Goal: Obtain resource: Download file/media

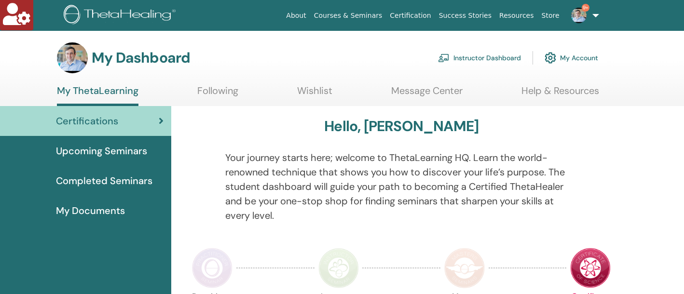
click at [477, 52] on link "Instructor Dashboard" at bounding box center [479, 57] width 83 height 21
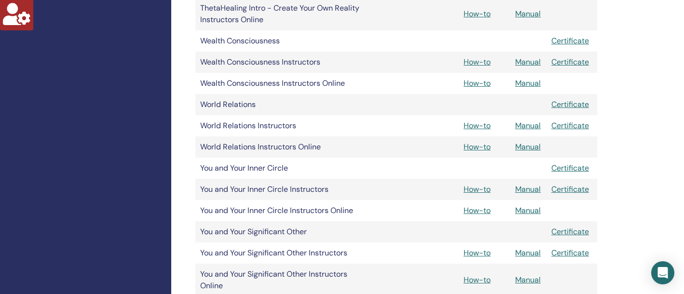
scroll to position [1256, 0]
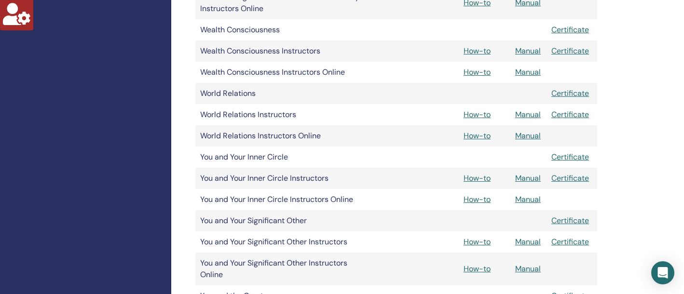
click at [524, 51] on link "Manual" at bounding box center [528, 51] width 26 height 10
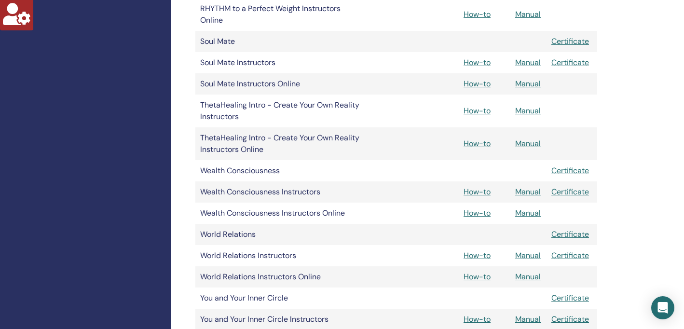
scroll to position [1119, 0]
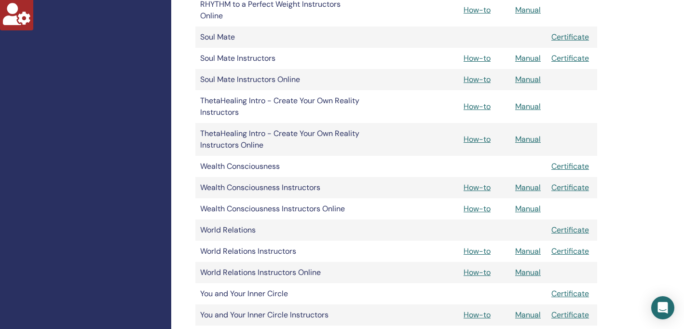
click at [533, 209] on link "Manual" at bounding box center [528, 209] width 26 height 10
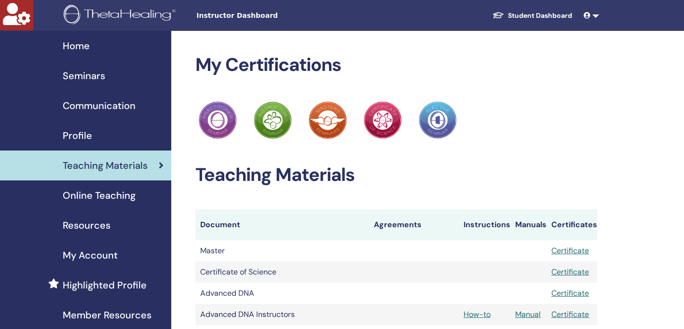
scroll to position [1119, 0]
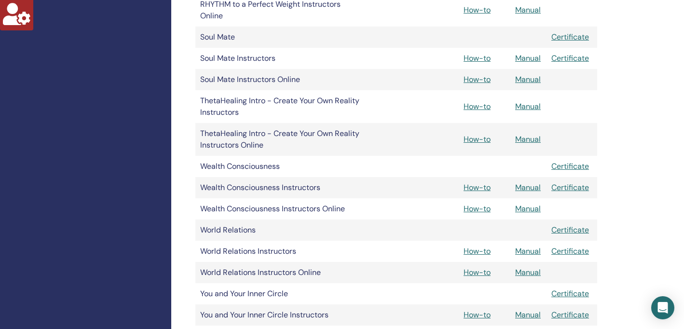
click at [528, 189] on link "Manual" at bounding box center [528, 187] width 26 height 10
